Goal: Task Accomplishment & Management: Complete application form

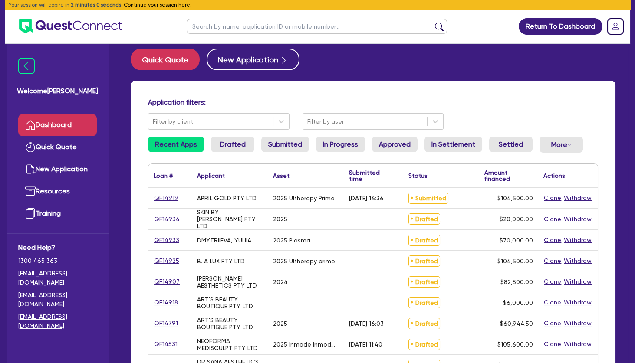
click at [59, 139] on link "Quick Quote" at bounding box center [57, 147] width 79 height 22
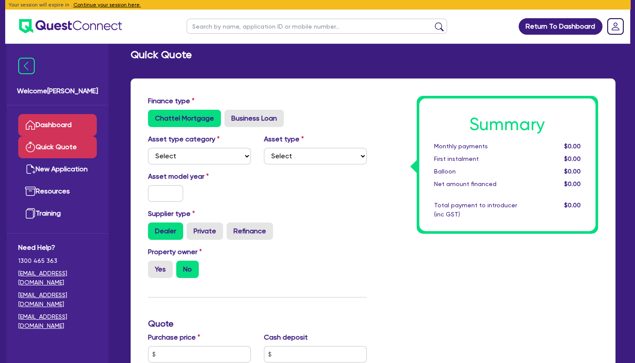
click at [63, 125] on link "Dashboard" at bounding box center [57, 125] width 79 height 22
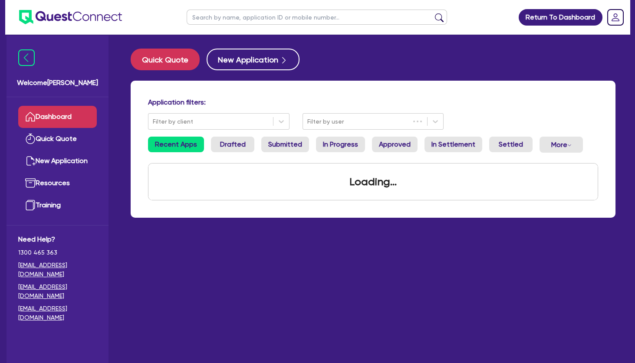
click at [235, 20] on input "text" at bounding box center [317, 17] width 261 height 15
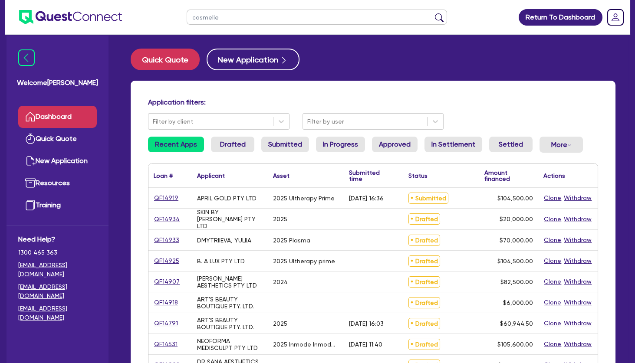
type input "cosmelle"
click at [432, 13] on button "submit" at bounding box center [439, 19] width 14 height 12
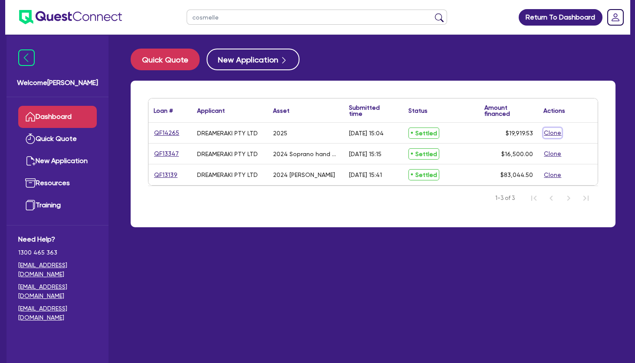
click at [552, 135] on button "Clone" at bounding box center [553, 133] width 18 height 10
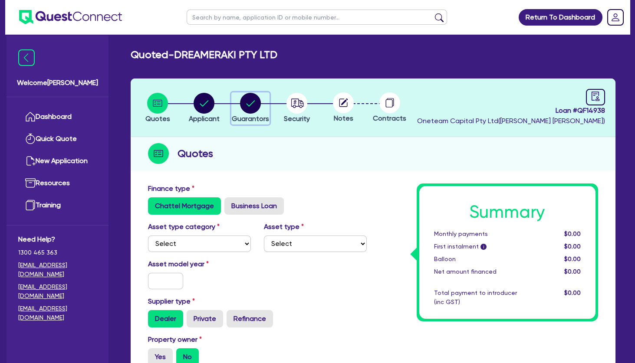
click at [251, 103] on circle "button" at bounding box center [250, 103] width 21 height 21
select select "MRS"
select select "TAS"
select select "MARRIED"
select select "PROPERTY"
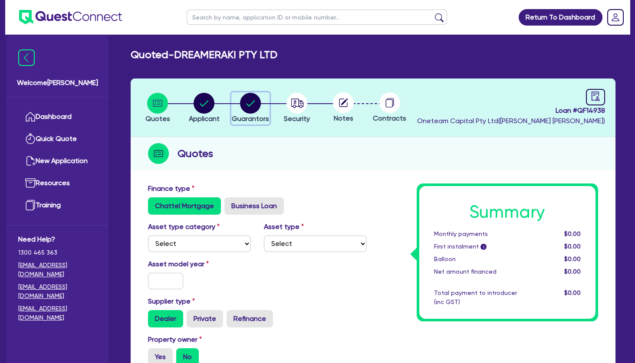
select select "INVESTMENT_PROPERTY"
select select "VEHICLE"
select select "CASH"
select select "HOUSEHOLD_PERSONAL"
select select "OTHER"
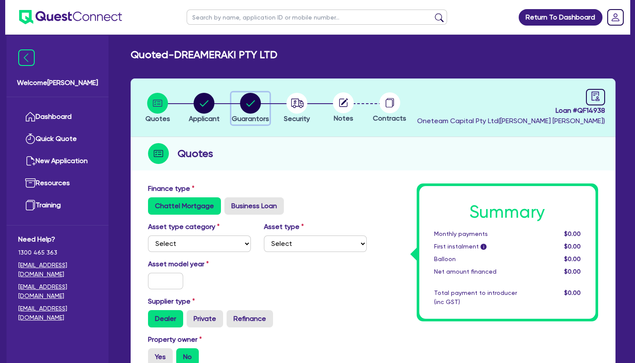
select select "MORTGAGE"
select select "EQUIPMENT_LOAN"
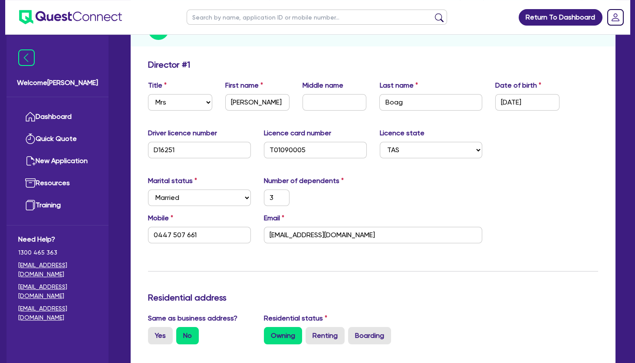
scroll to position [125, 0]
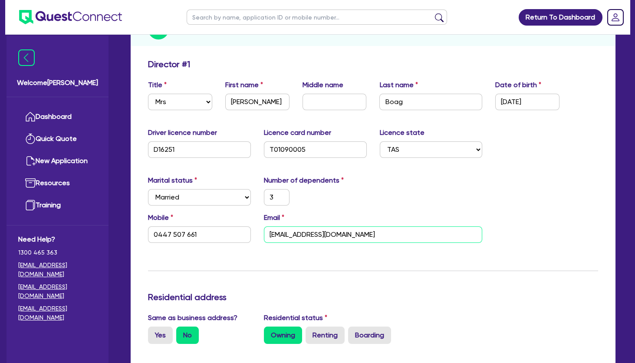
click at [294, 234] on input "[EMAIL_ADDRESS][DOMAIN_NAME]" at bounding box center [373, 235] width 219 height 17
type input "3"
type input "0447 507 661"
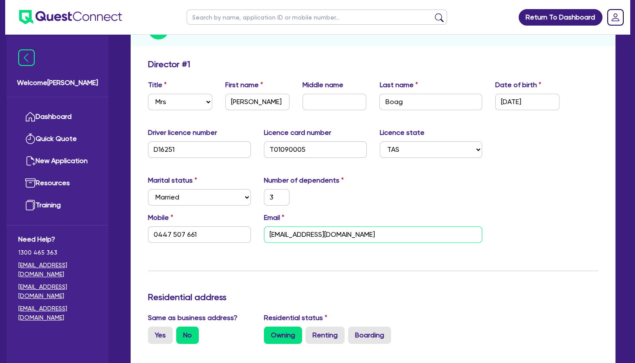
type input "1,100,000"
type input "650,000"
type input "50,000"
type input "10,000"
type input "80,000"
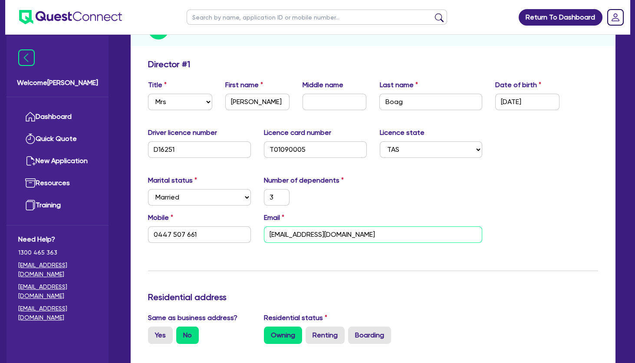
type input "45,000"
type input "650,000"
type input "3,000"
type input "500,000"
type input "3,500"
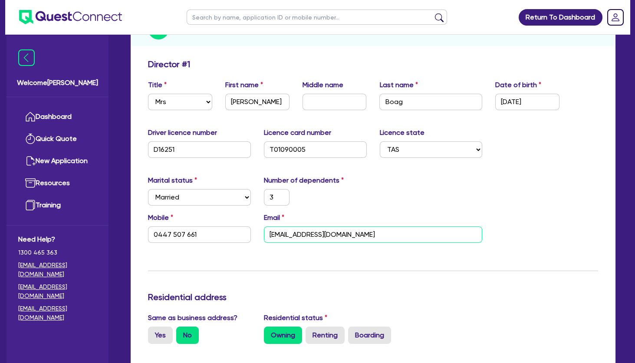
type input "18,000"
paste input "[DOMAIN_NAME][EMAIL_ADDRESS][DOMAIN_NAME]"
type input "3"
type input "0447 507 661"
type input "[DOMAIN_NAME][EMAIL_ADDRESS][DOMAIN_NAME]"
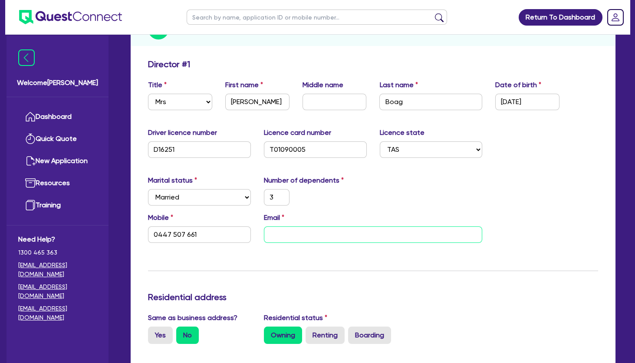
type input "1,100,000"
type input "650,000"
type input "50,000"
type input "10,000"
type input "80,000"
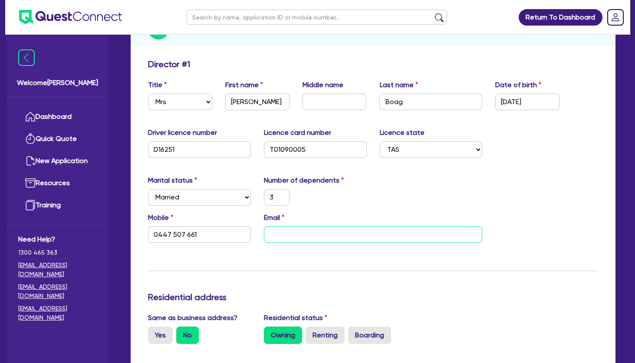
type input "45,000"
type input "650,000"
type input "3,000"
type input "500,000"
type input "3,500"
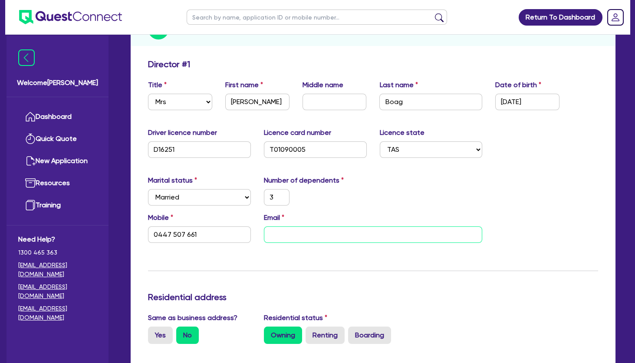
type input "18,000"
type input "[DOMAIN_NAME][EMAIL_ADDRESS][DOMAIN_NAME]"
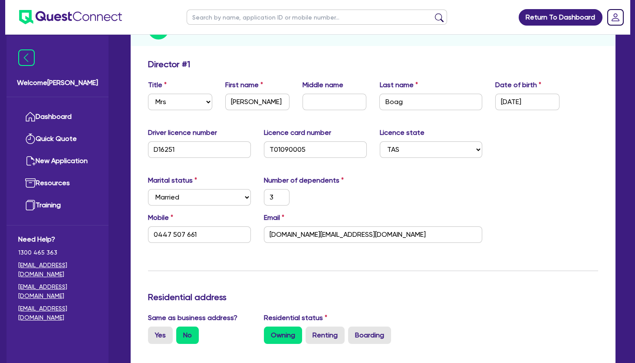
click at [411, 204] on div "Marital status Select [DEMOGRAPHIC_DATA] Married De Facto / Partner Number of d…" at bounding box center [373, 193] width 463 height 37
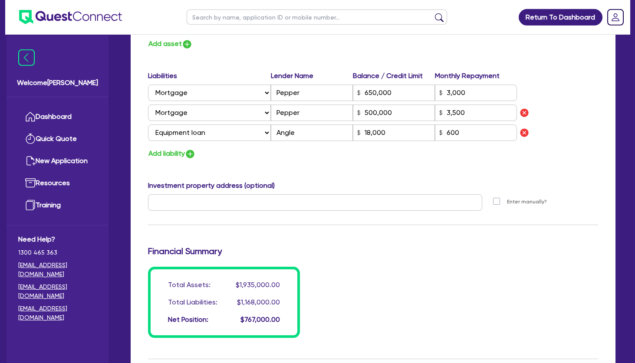
scroll to position [833, 0]
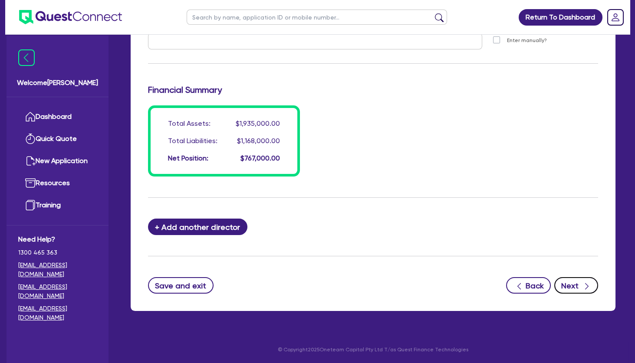
click at [571, 281] on button "Next" at bounding box center [577, 285] width 44 height 17
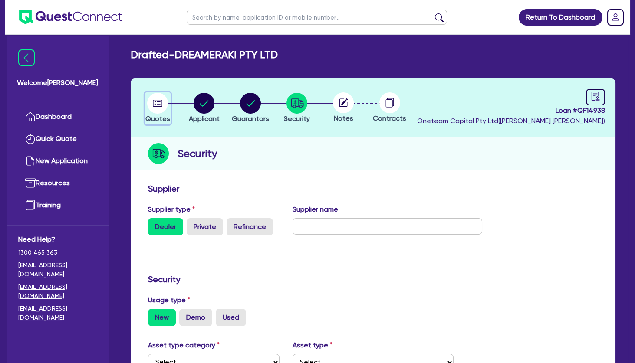
click at [151, 106] on circle "button" at bounding box center [157, 103] width 21 height 21
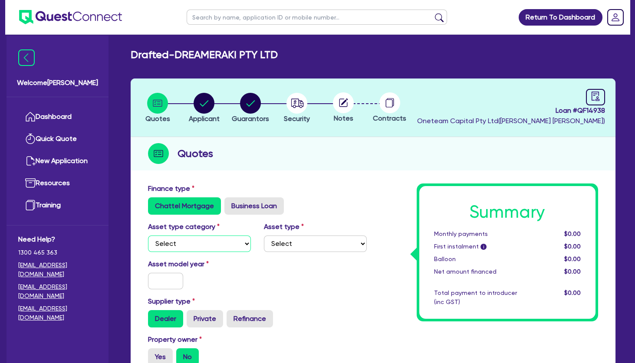
select select "CARS_AND_LIGHT_TRUCKS"
click option "Cars and light trucks" at bounding box center [0, 0] width 0 height 0
click at [264, 236] on select "Select Passenger vehicles Vans and utes Light trucks up to 4.5 tonne" at bounding box center [315, 244] width 103 height 17
select select "PASSENGER_VEHICLES"
click option "Passenger vehicles" at bounding box center [0, 0] width 0 height 0
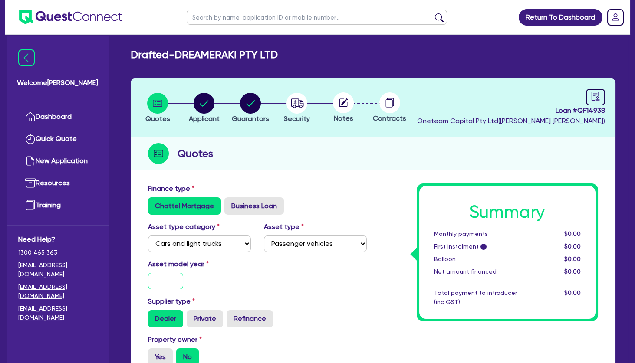
click at [162, 277] on input "text" at bounding box center [165, 281] width 35 height 17
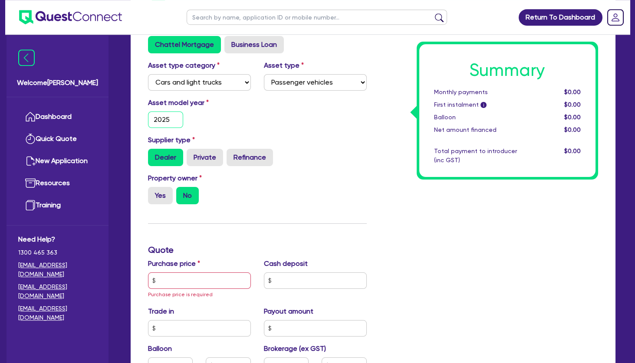
scroll to position [162, 0]
type input "2025"
click at [162, 194] on label "Yes" at bounding box center [160, 195] width 25 height 17
click at [154, 192] on input "Yes" at bounding box center [151, 190] width 6 height 6
radio input "true"
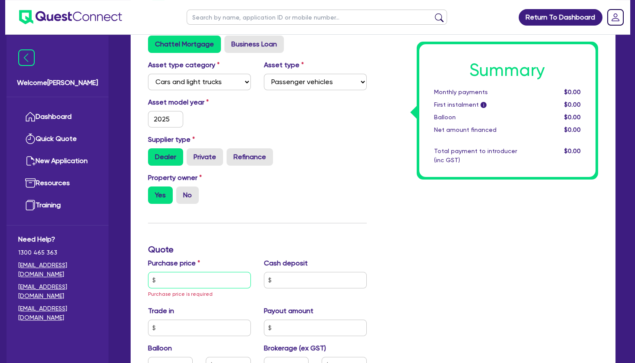
click at [175, 284] on input "text" at bounding box center [199, 280] width 103 height 17
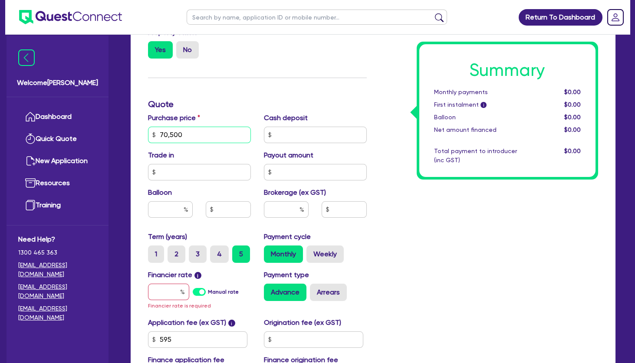
scroll to position [317, 0]
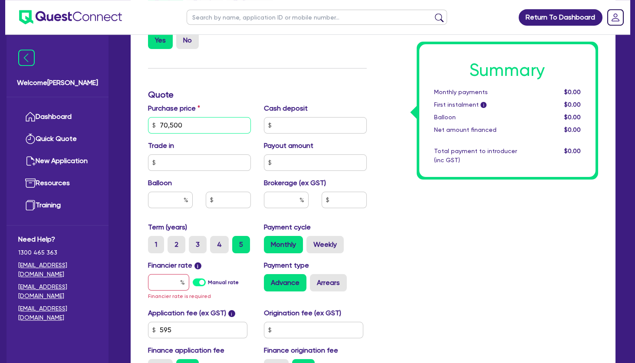
type input "70,500"
click at [165, 282] on input "text" at bounding box center [168, 282] width 41 height 17
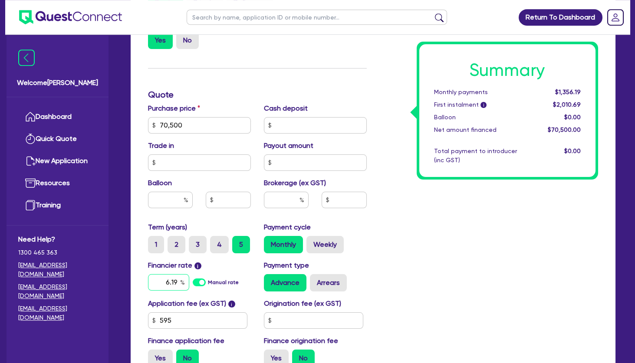
type input "6.19"
click at [294, 194] on input "text" at bounding box center [286, 200] width 45 height 17
type input "2"
type input "1,410"
drag, startPoint x: 194, startPoint y: 316, endPoint x: 146, endPoint y: 315, distance: 47.3
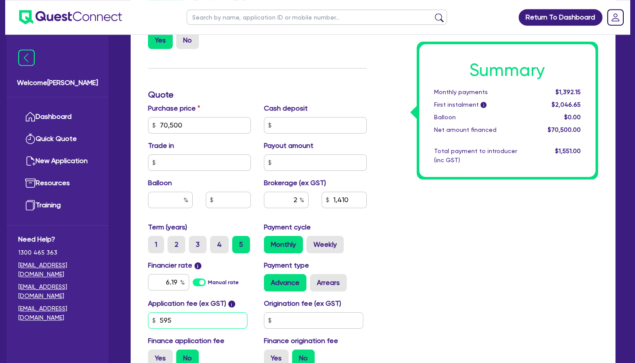
click at [148, 315] on input "595" at bounding box center [197, 321] width 99 height 17
type input "495"
type input "1,410"
click at [328, 283] on label "Arrears" at bounding box center [328, 282] width 37 height 17
click at [316, 280] on input "Arrears" at bounding box center [313, 277] width 6 height 6
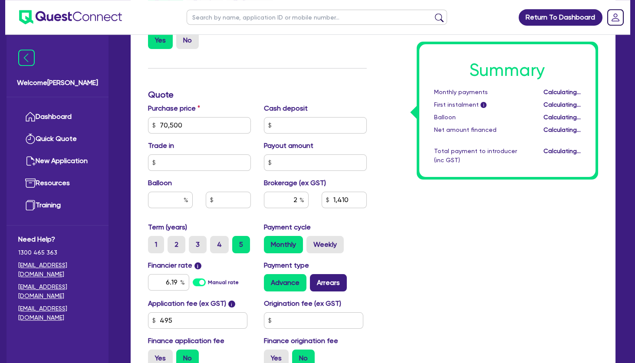
radio input "true"
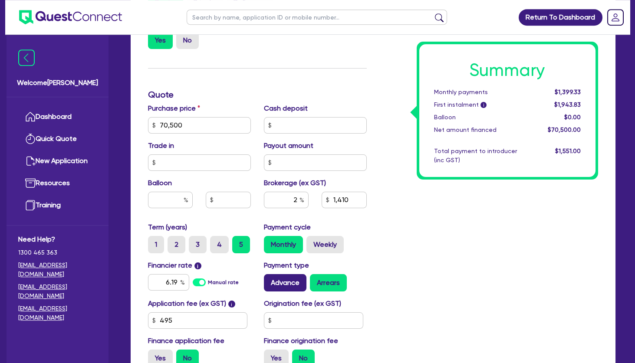
scroll to position [424, 0]
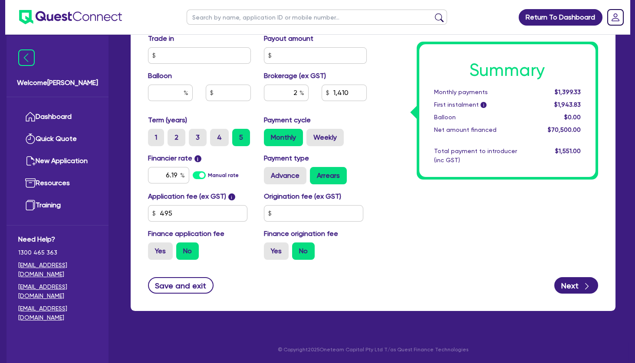
click at [399, 255] on div "Summary Monthly payments $1,399.33 First instalment i $1,943.83 Balloon $0.00 N…" at bounding box center [489, 13] width 232 height 508
click at [567, 284] on button "Next" at bounding box center [577, 285] width 44 height 17
type input "1,410"
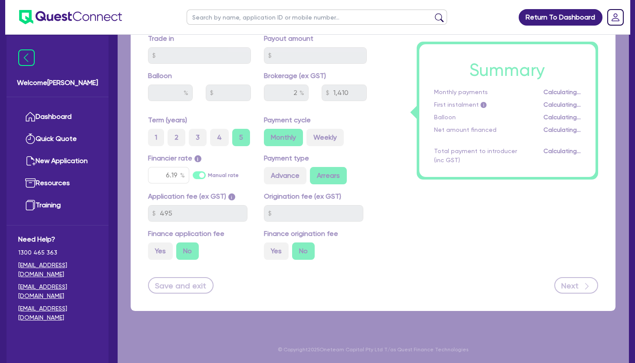
select select "COMPANY"
select select "HEALTH_BEAUTY"
select select "HAIR_BEAUTY_SALONS"
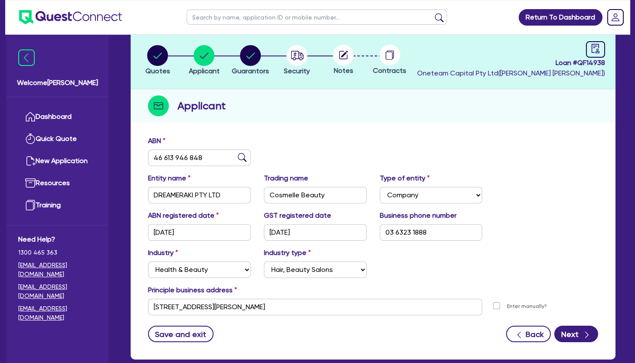
scroll to position [47, 0]
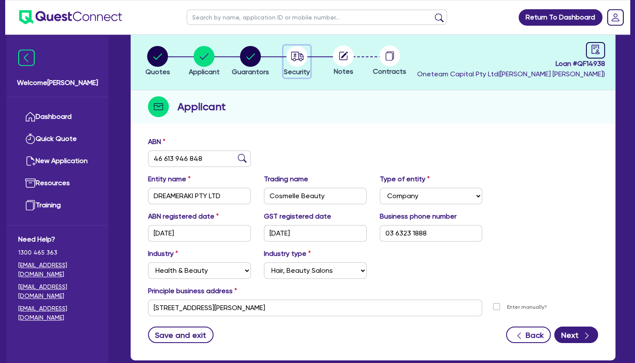
click at [296, 65] on circle "button" at bounding box center [297, 56] width 21 height 21
select select "CARS_AND_LIGHT_TRUCKS"
select select "PASSENGER_VEHICLES"
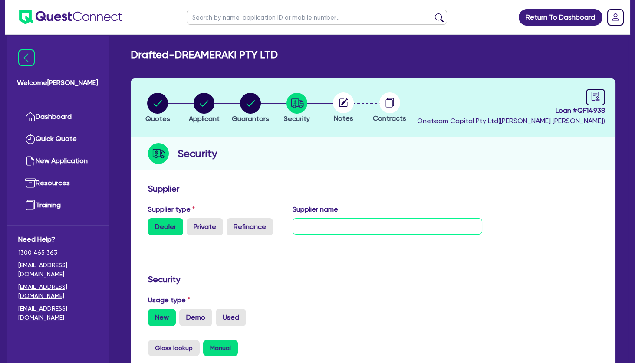
click at [325, 229] on input "text" at bounding box center [388, 226] width 190 height 17
drag, startPoint x: 330, startPoint y: 227, endPoint x: 290, endPoint y: 226, distance: 40.4
click at [293, 226] on input "Tesla" at bounding box center [388, 226] width 190 height 17
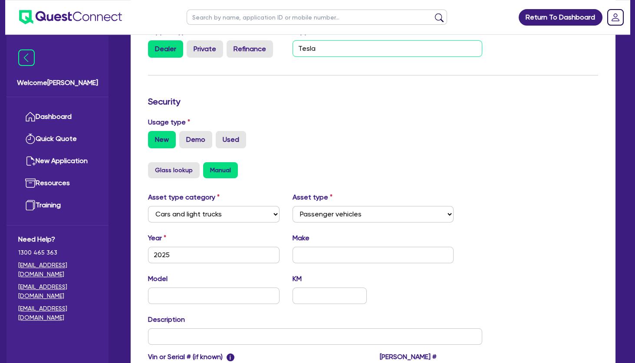
type input "Tesla"
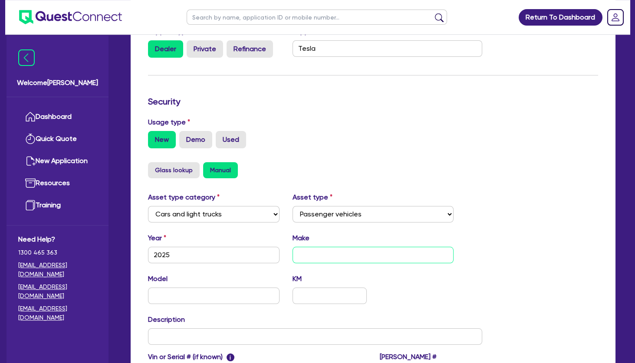
click at [317, 256] on input "text" at bounding box center [373, 255] width 161 height 17
paste input "Tesla"
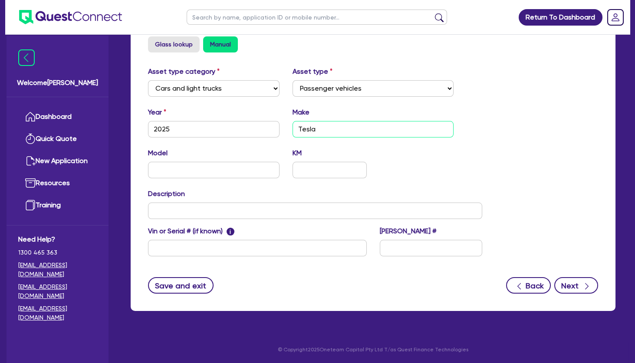
type input "Tesla"
click at [570, 281] on button "Next" at bounding box center [577, 285] width 44 height 17
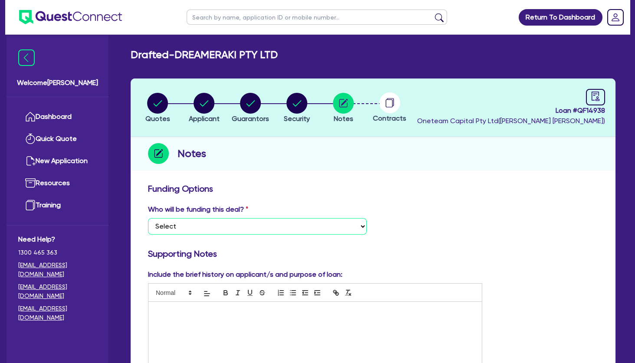
click at [148, 218] on select "Select I want Quest to fund 100% I will fund 100% I will co-fund with Quest Oth…" at bounding box center [257, 226] width 219 height 17
select select "Other"
click option "Other - I am referring this deal in" at bounding box center [0, 0] width 0 height 0
click at [168, 310] on p at bounding box center [315, 311] width 320 height 8
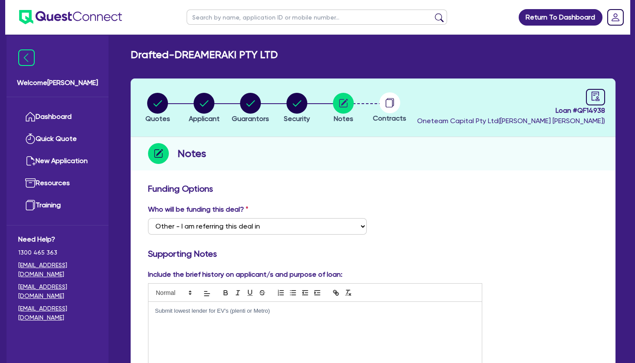
click at [275, 311] on p "Submit lowest lender for EV's (plenti or Metro)" at bounding box center [315, 311] width 320 height 8
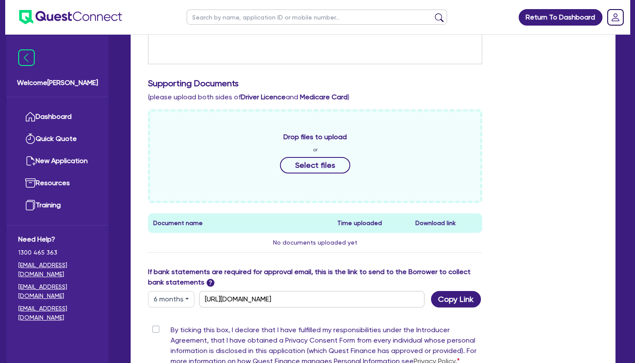
scroll to position [333, 0]
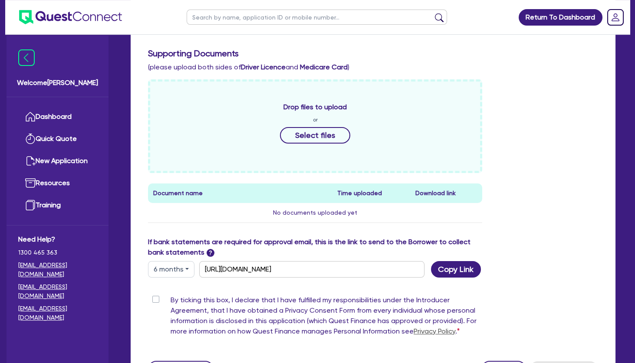
click at [171, 299] on label "By ticking this box, I declare that I have fulfilled my responsibilities under …" at bounding box center [327, 317] width 312 height 45
click at [154, 299] on input "By ticking this box, I declare that I have fulfilled my responsibilities under …" at bounding box center [151, 299] width 7 height 8
checkbox input "true"
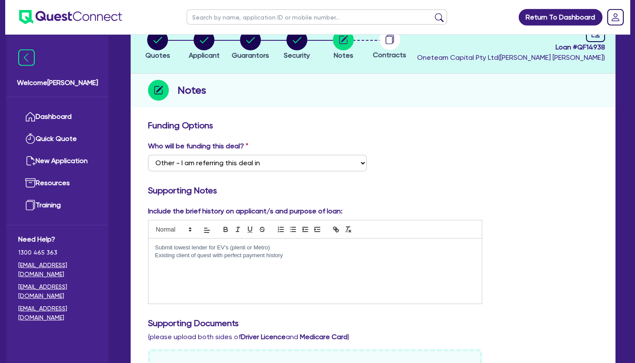
scroll to position [20, 0]
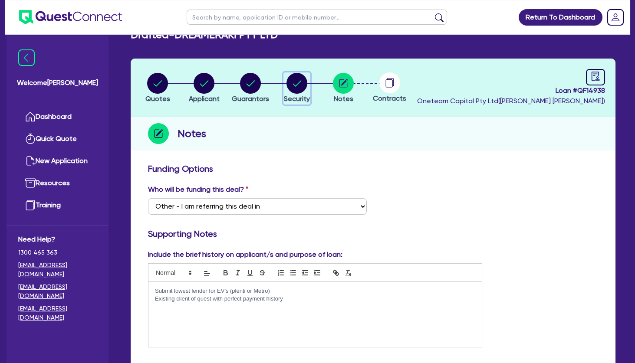
click at [303, 84] on circle "button" at bounding box center [297, 83] width 21 height 21
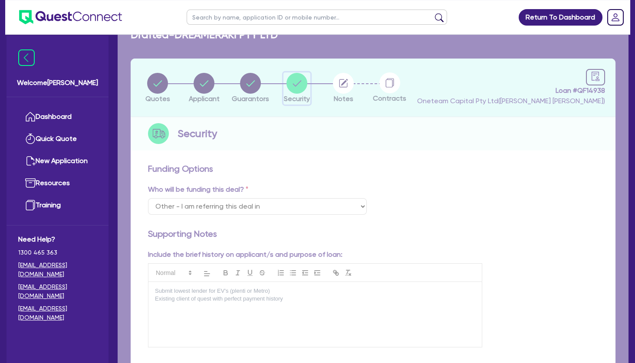
select select "CARS_AND_LIGHT_TRUCKS"
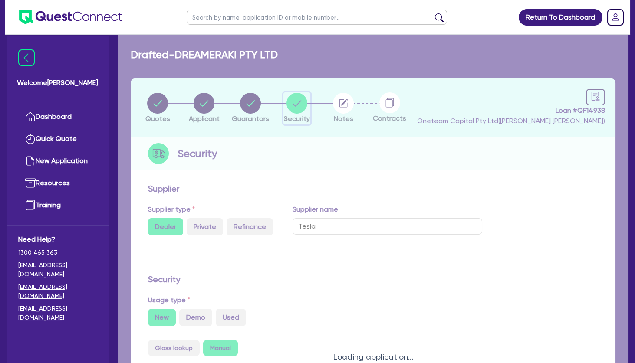
select select "PASSENGER_VEHICLES"
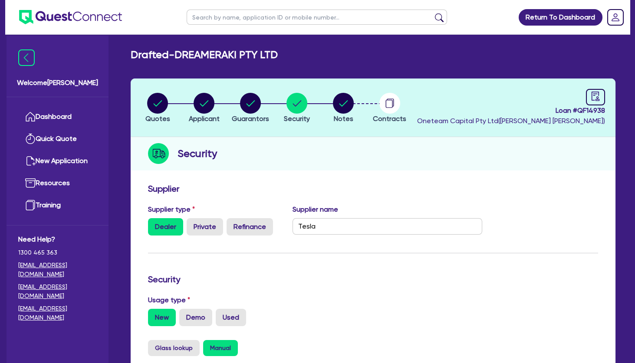
click at [496, 96] on div "Loan # QF14938 Oneteam Capital Pty Ltd ( [PERSON_NAME] )" at bounding box center [511, 107] width 188 height 37
click at [595, 93] on icon "audit" at bounding box center [596, 97] width 10 height 10
select select "DRAFTED_NEW"
select select "Other"
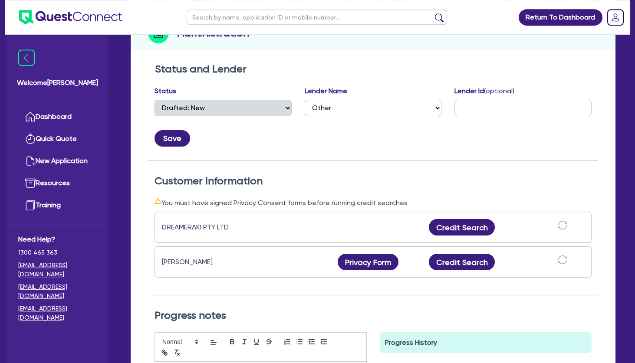
scroll to position [121, 0]
click at [372, 261] on button "Privacy Form" at bounding box center [368, 262] width 61 height 17
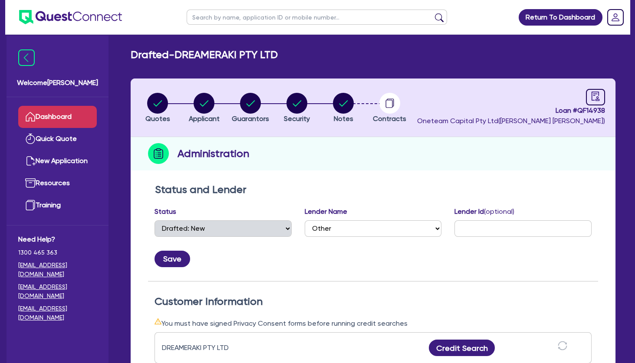
click at [65, 119] on link "Dashboard" at bounding box center [57, 117] width 79 height 22
